Goal: Task Accomplishment & Management: Manage account settings

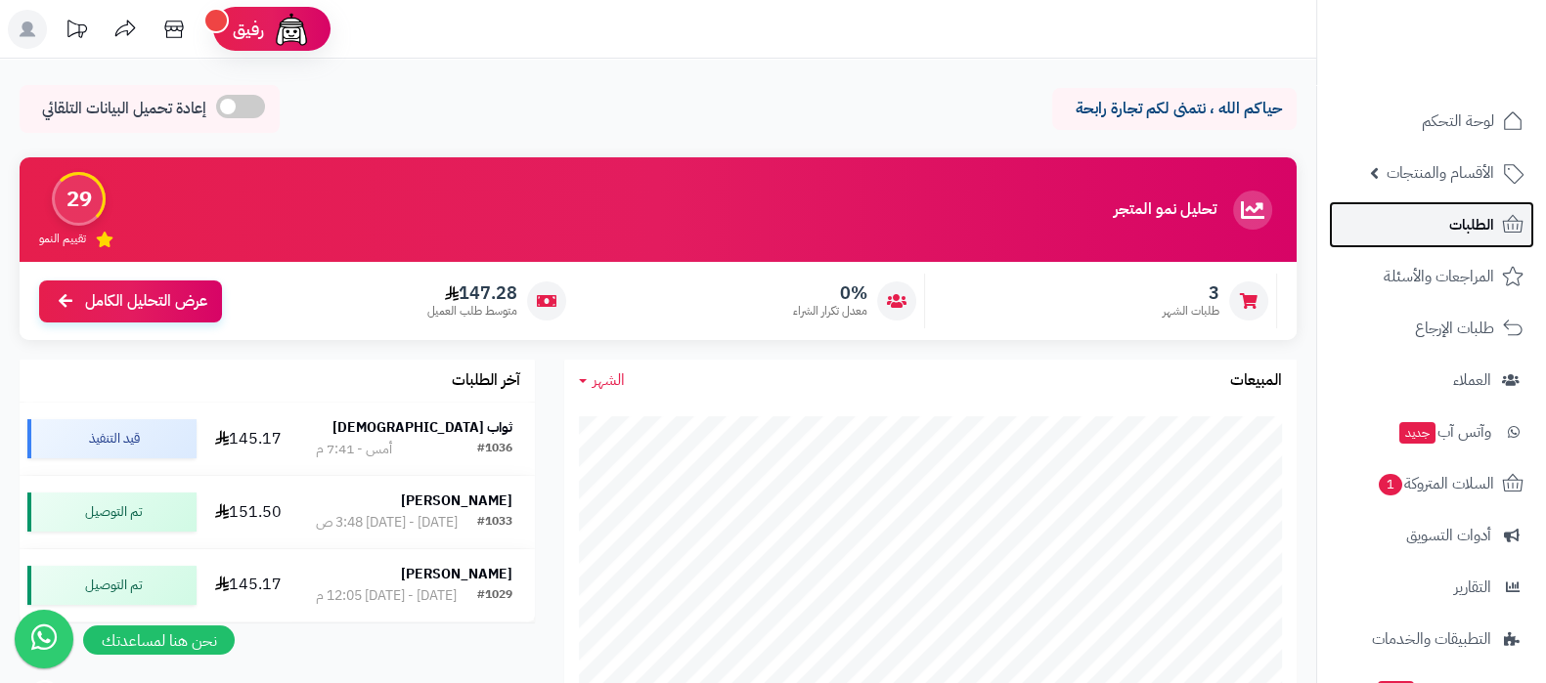
click at [1468, 237] on span "الطلبات" at bounding box center [1471, 224] width 45 height 27
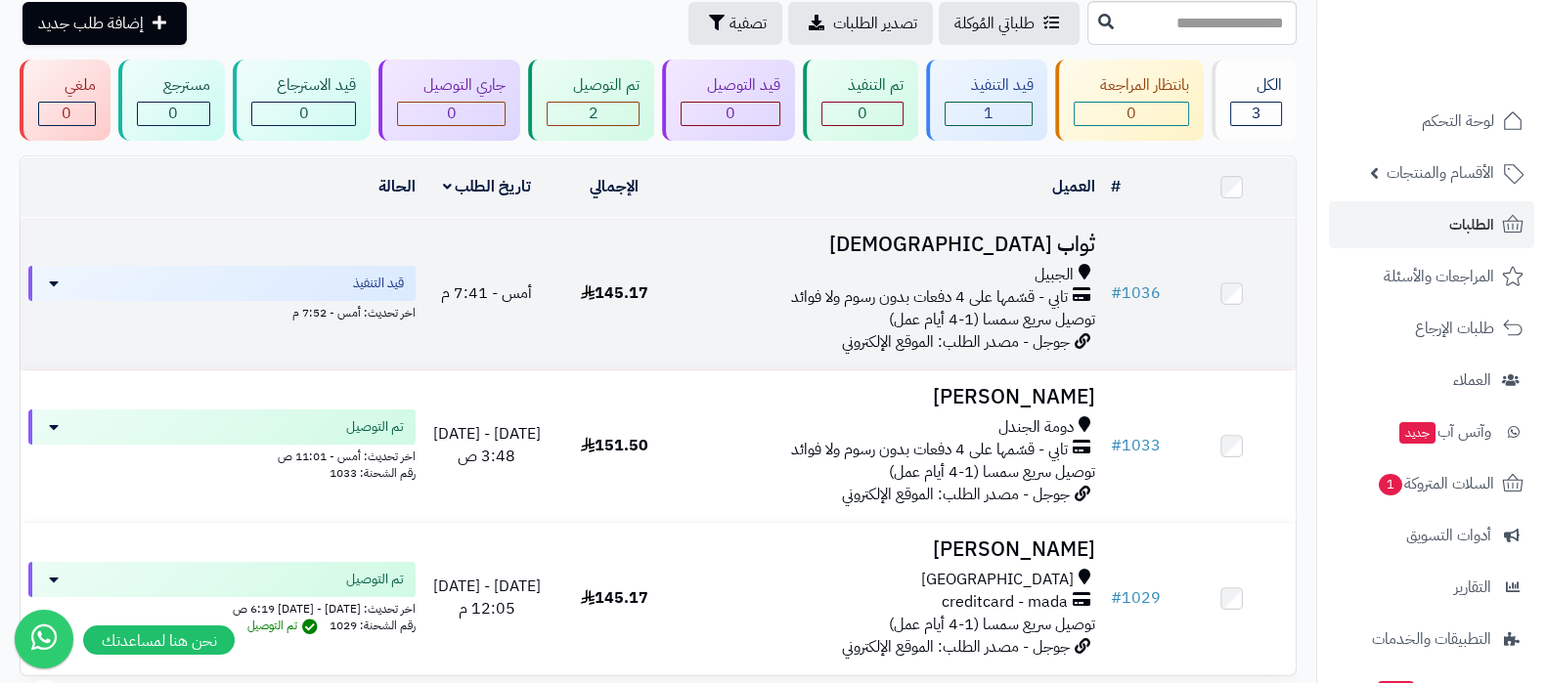
scroll to position [121, 0]
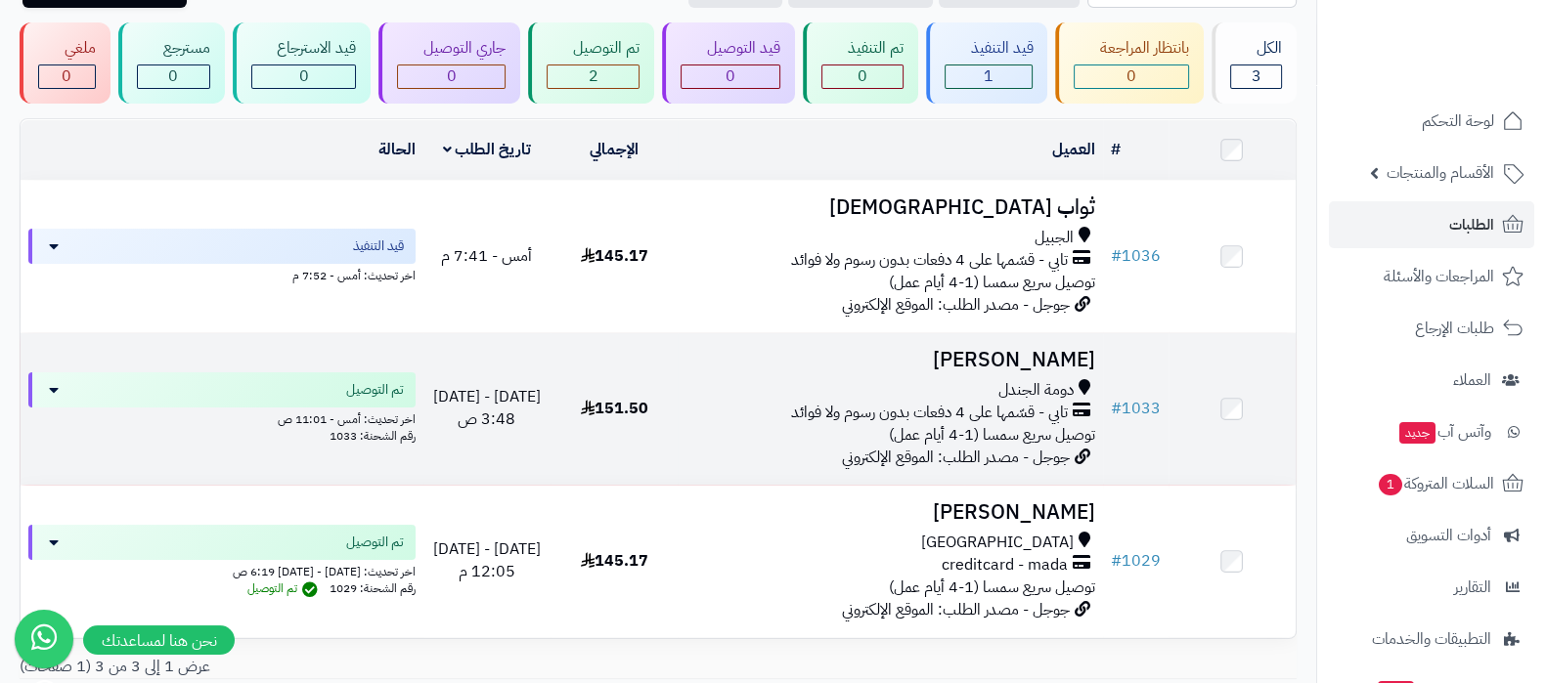
click at [1016, 355] on h3 "[PERSON_NAME]" at bounding box center [889, 360] width 409 height 22
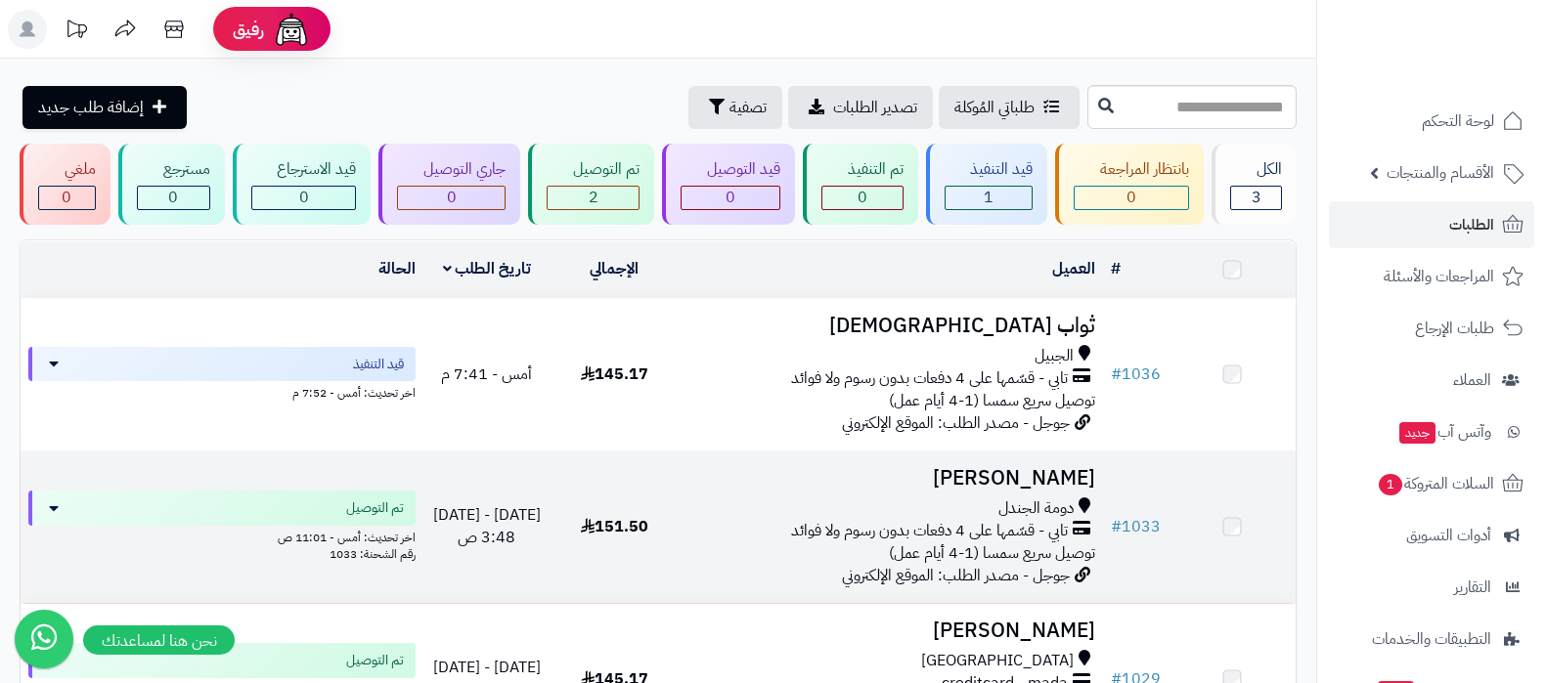
scroll to position [121, 0]
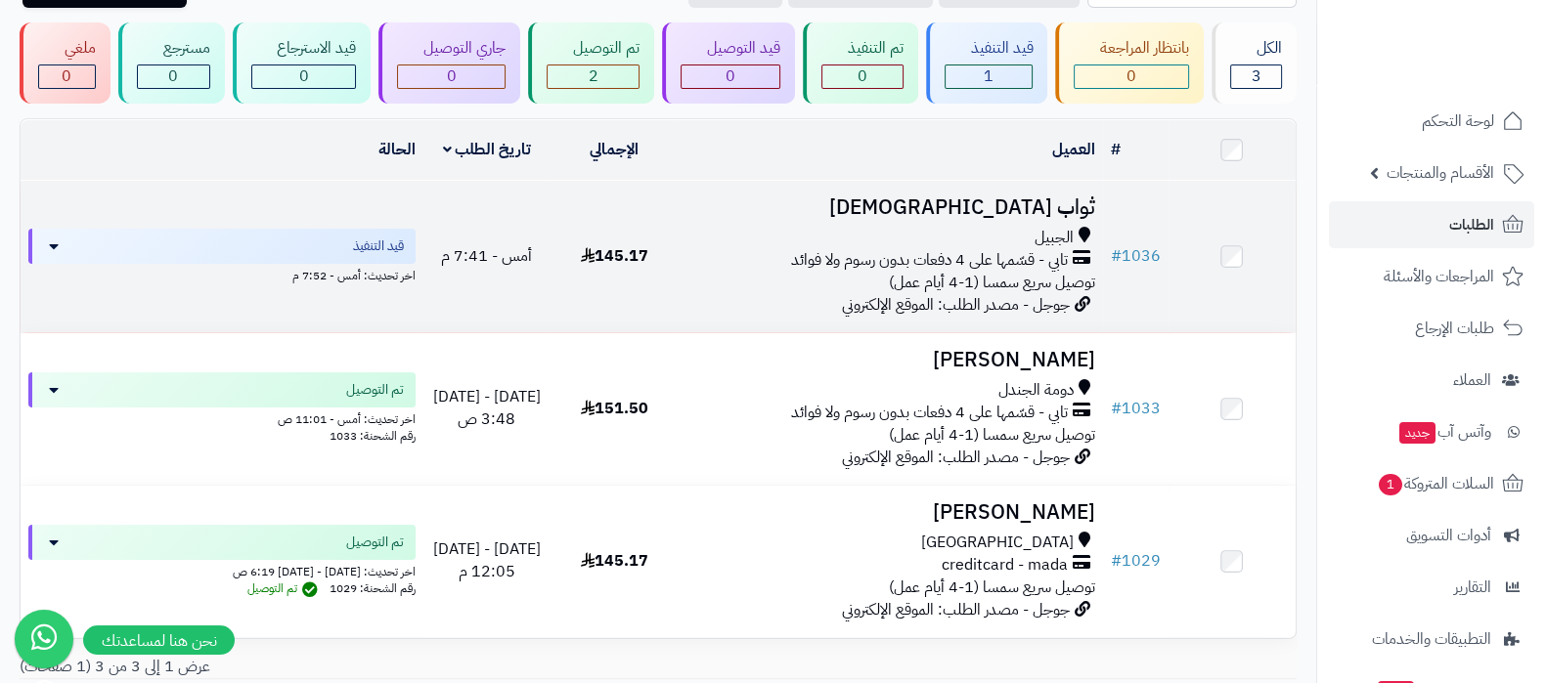
click at [1026, 202] on h3 "ثواب [DEMOGRAPHIC_DATA]" at bounding box center [889, 207] width 409 height 22
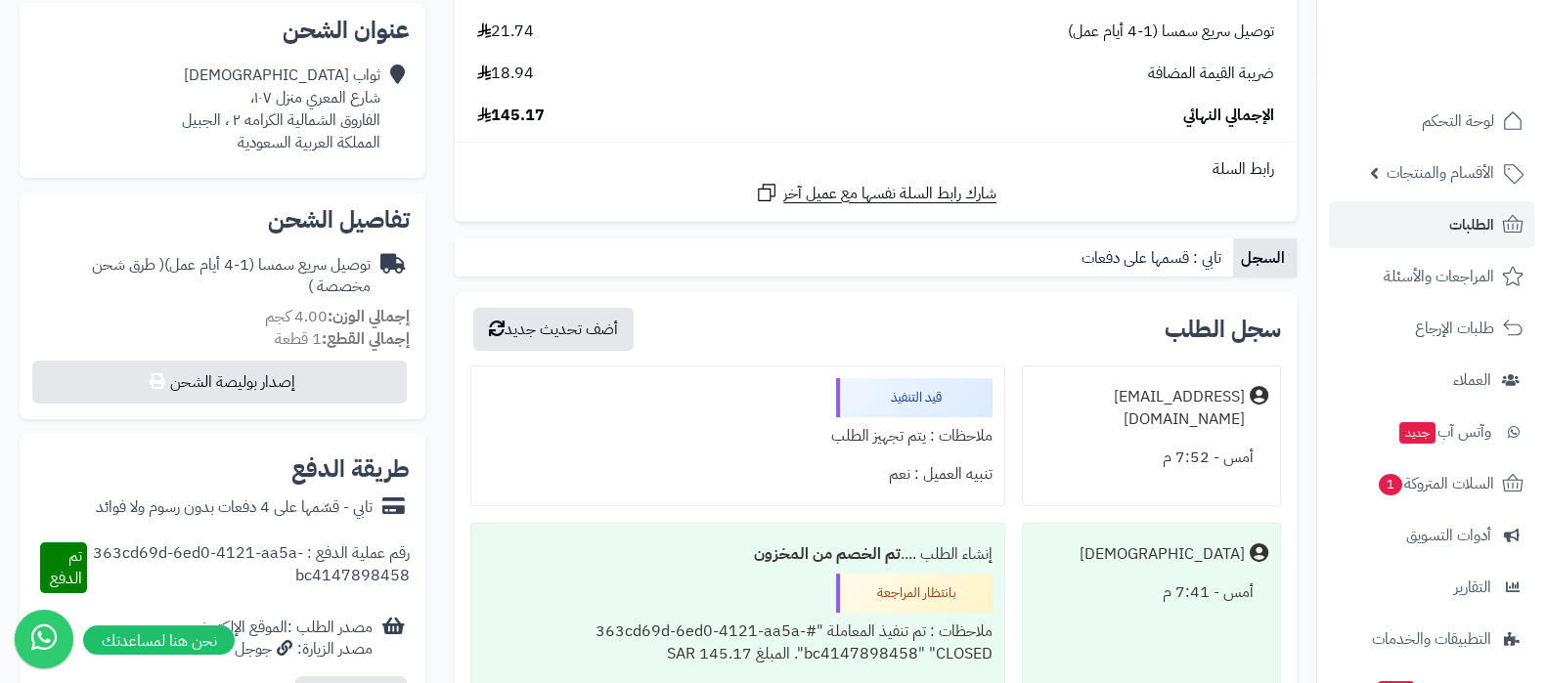
scroll to position [397, 0]
